Goal: Check status: Check status

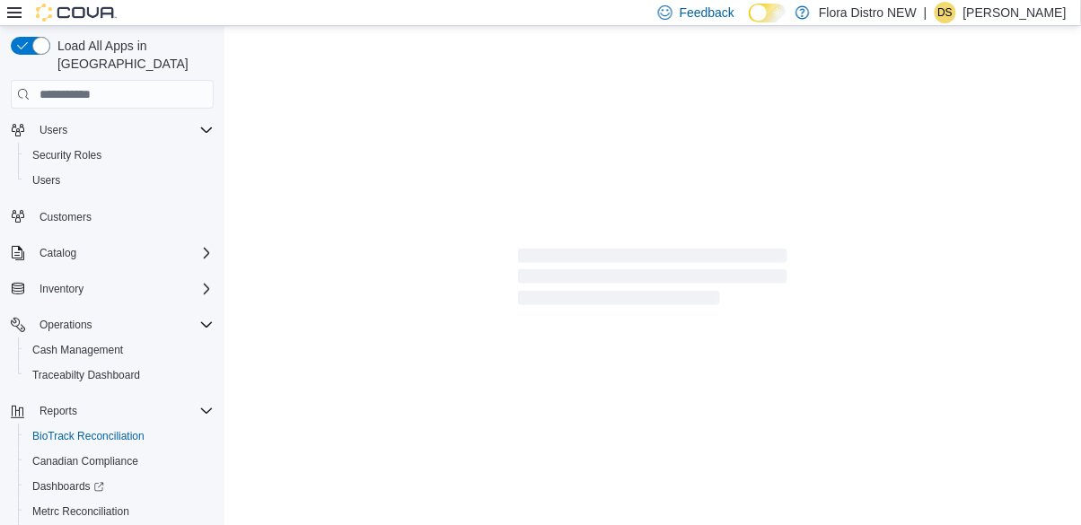
scroll to position [39, 0]
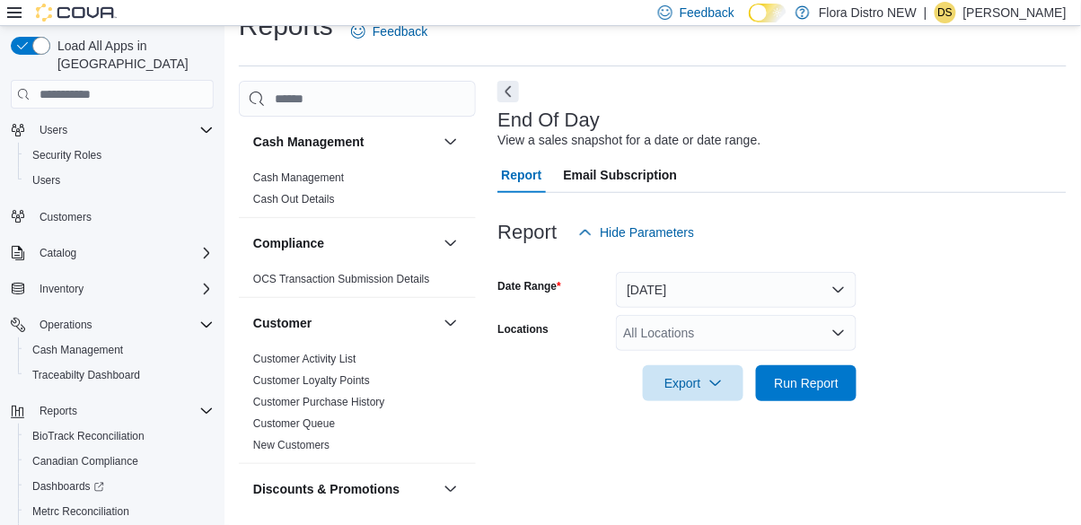
scroll to position [101, 0]
click at [828, 272] on button "[DATE]" at bounding box center [736, 290] width 241 height 36
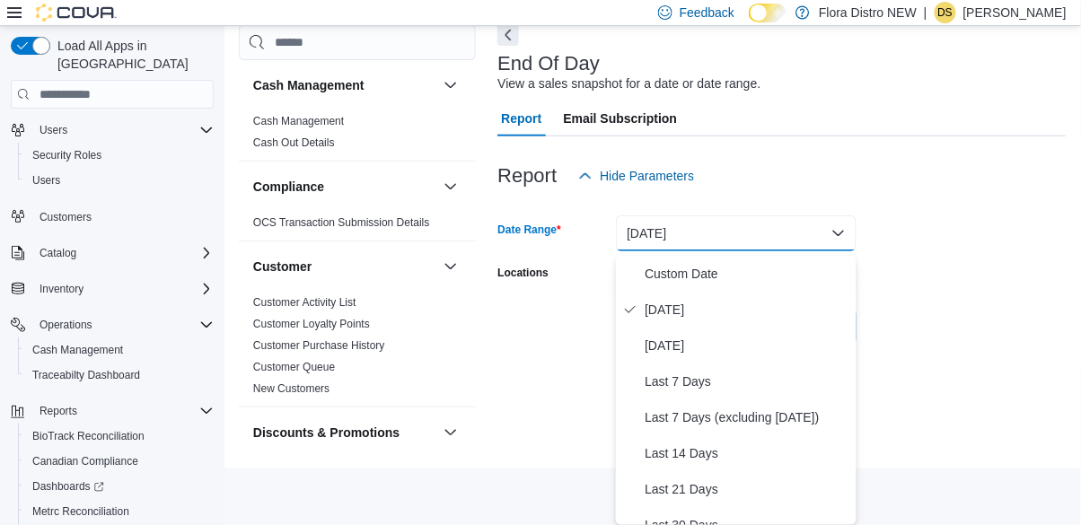
click at [924, 253] on form "Date Range [DATE] Locations All Locations Export Run Report" at bounding box center [781, 269] width 569 height 151
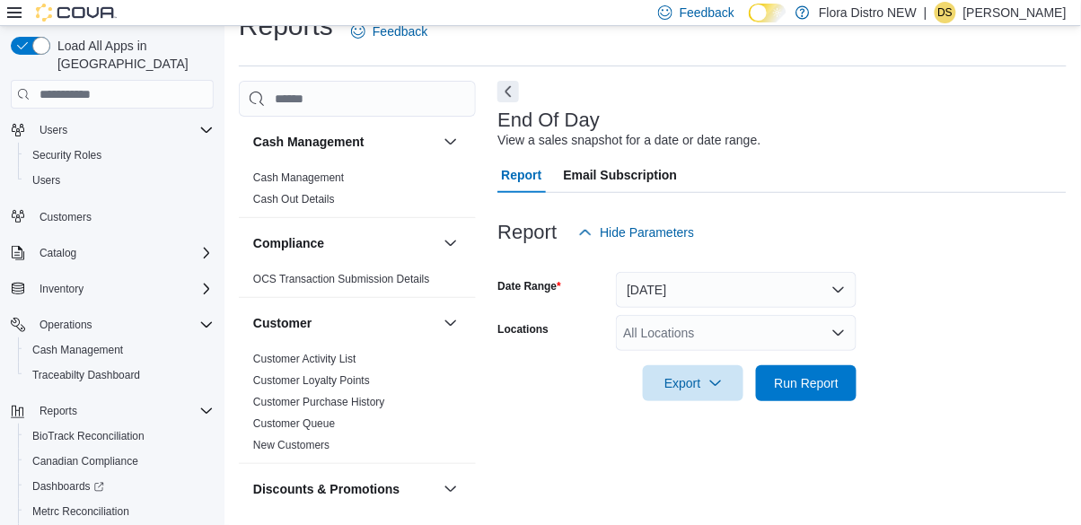
click at [826, 315] on div "All Locations" at bounding box center [736, 333] width 241 height 36
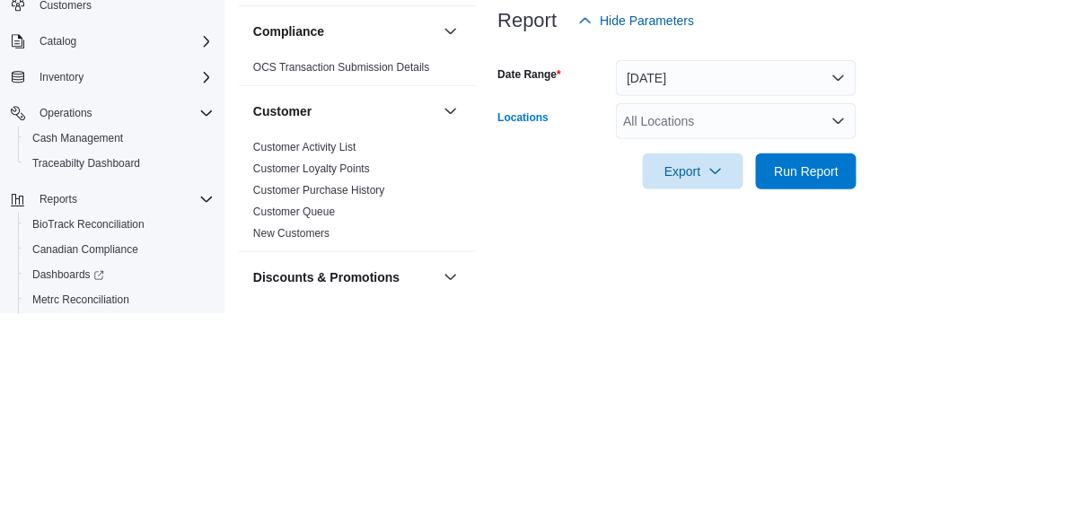
click at [823, 315] on div "All Locations Combo box. Selected. Combo box input. All Locations. Type some te…" at bounding box center [736, 333] width 241 height 36
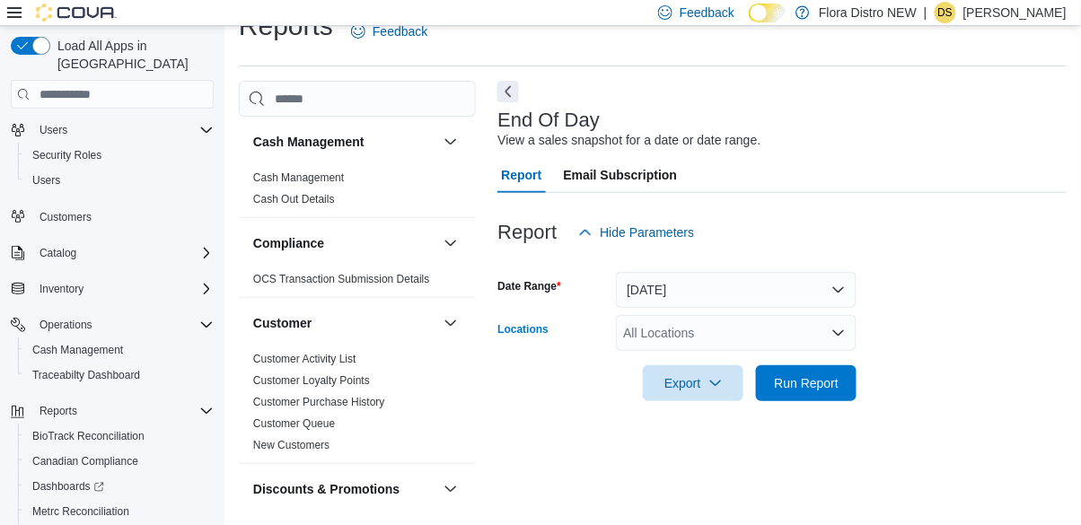
click at [821, 315] on div "All Locations Combo box. Selected. Combo box input. All Locations. Type some te…" at bounding box center [736, 333] width 241 height 36
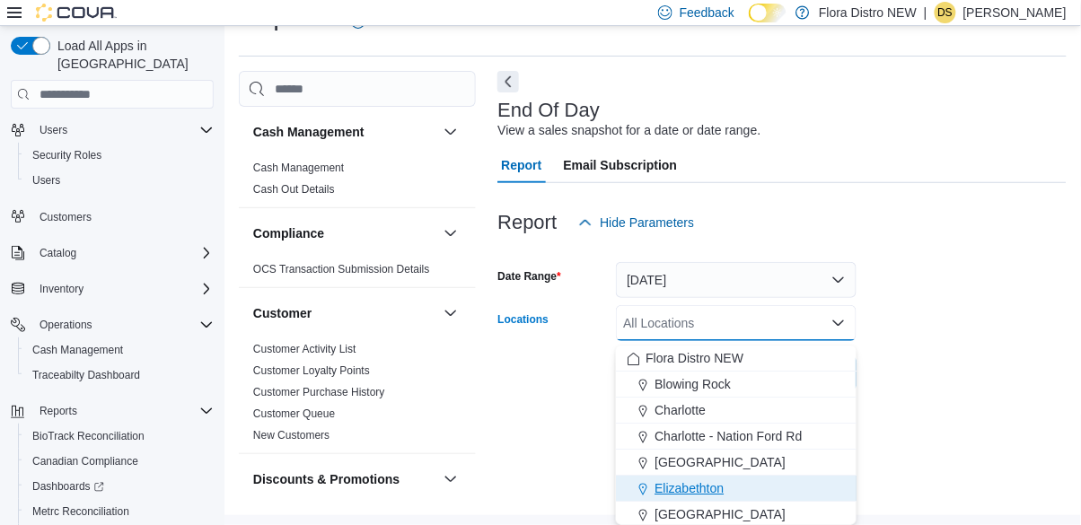
click at [719, 479] on span "Elizabethton" at bounding box center [688, 488] width 69 height 18
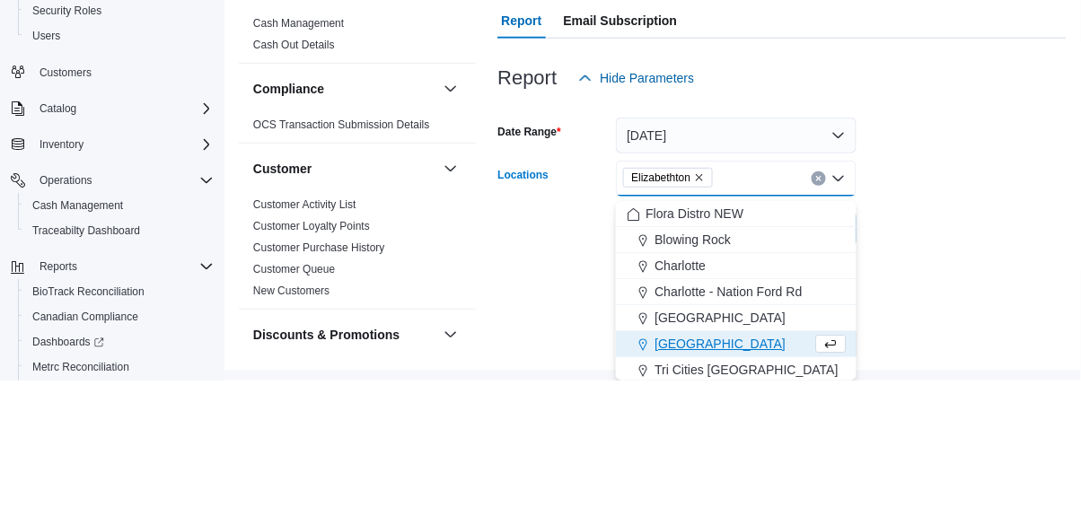
click at [936, 283] on form "Date Range [DATE] Locations [GEOGRAPHIC_DATA] Combo box. Selected. [GEOGRAPHIC_…" at bounding box center [781, 316] width 569 height 151
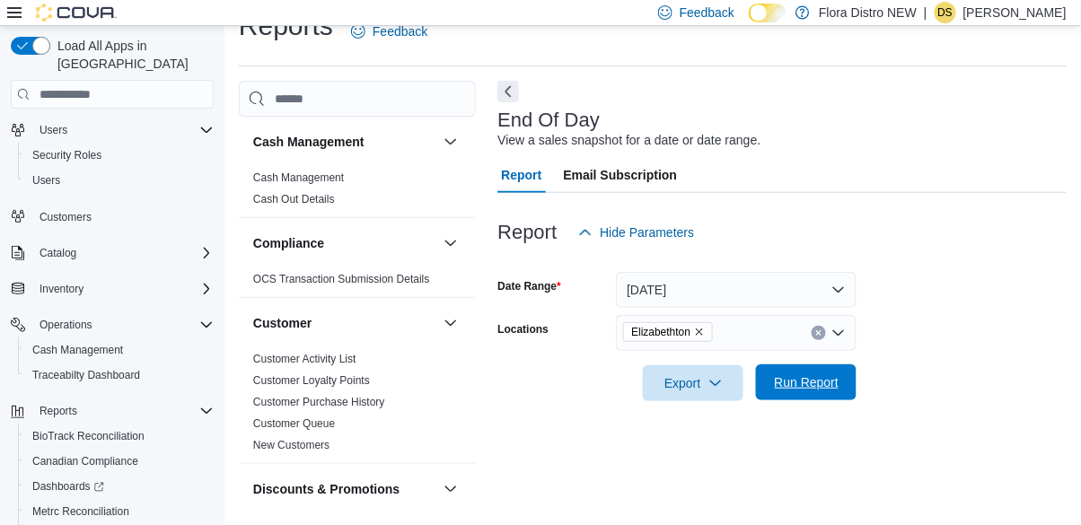
click at [814, 373] on span "Run Report" at bounding box center [807, 382] width 65 height 18
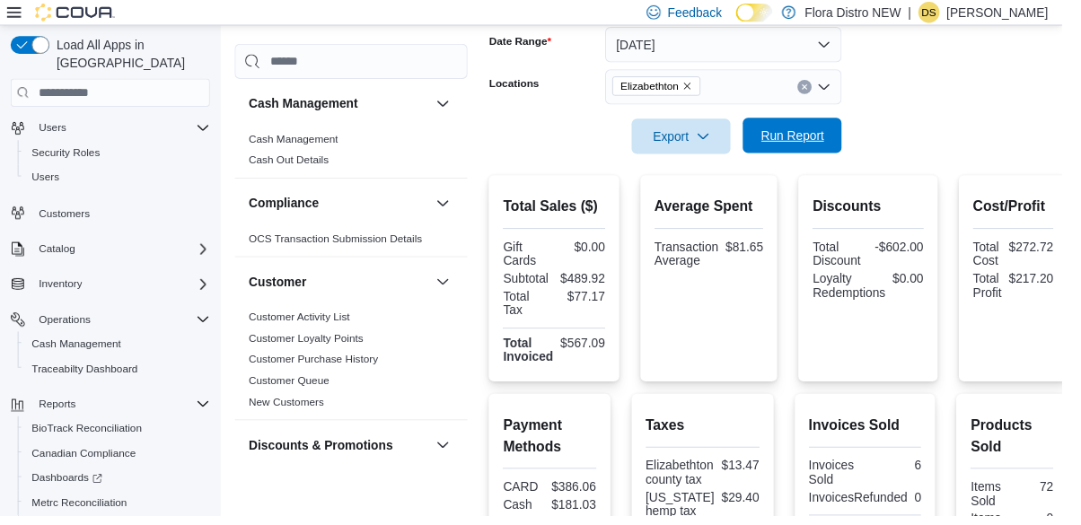
scroll to position [276, 0]
click at [805, 153] on span "Run Report" at bounding box center [806, 139] width 79 height 36
click at [828, 148] on span "Run Report" at bounding box center [807, 139] width 65 height 18
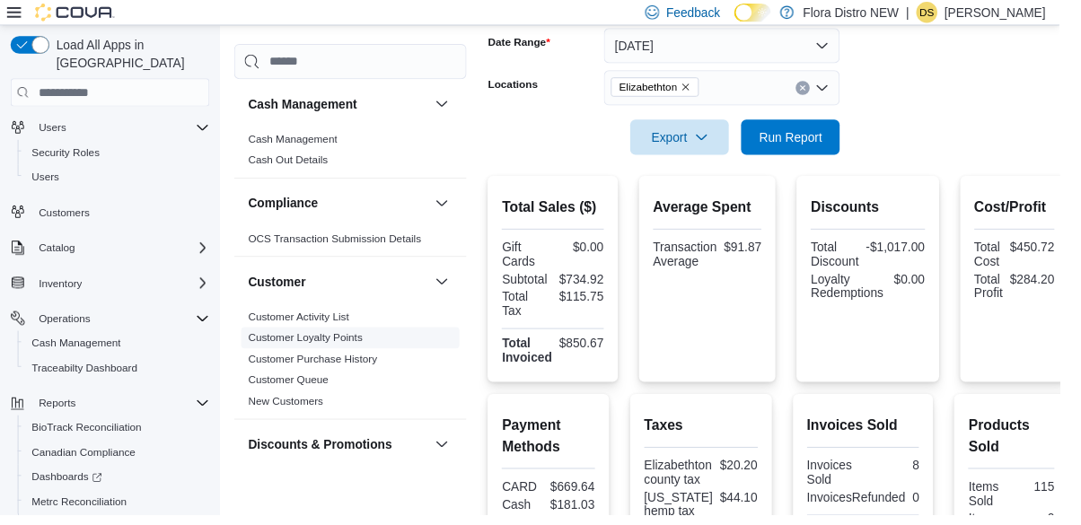
click at [431, 352] on span "Customer Loyalty Points" at bounding box center [357, 345] width 223 height 22
